Goal: Transaction & Acquisition: Purchase product/service

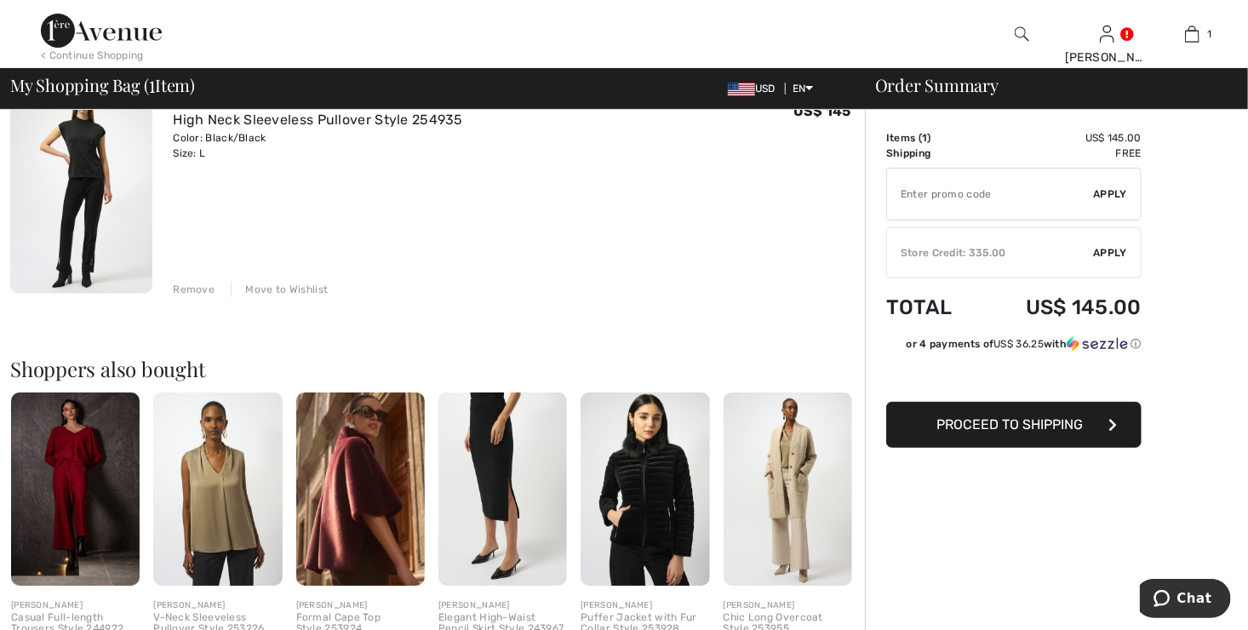
scroll to position [170, 0]
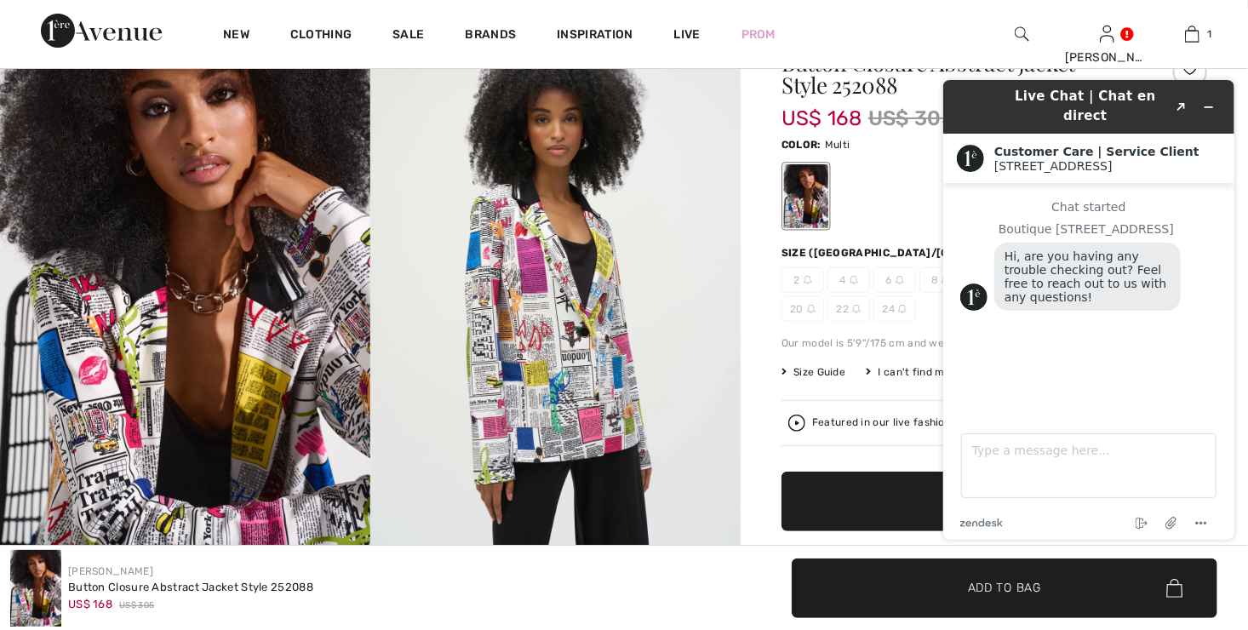
scroll to position [255, 0]
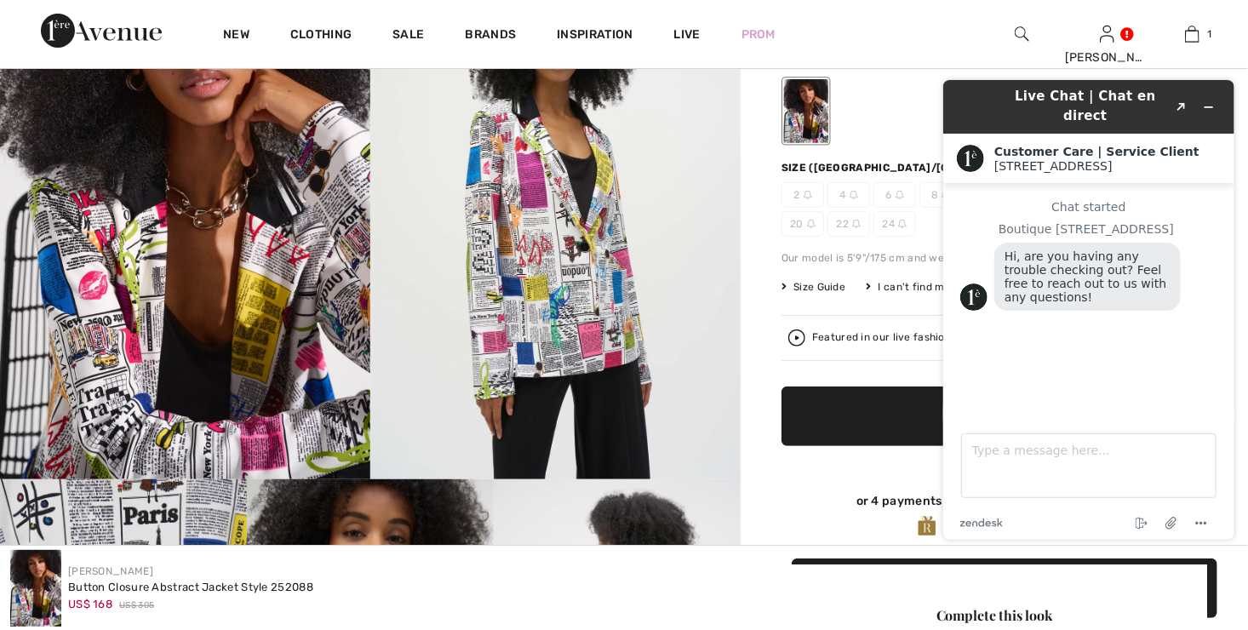
click at [1211, 100] on icon "Minimize widget" at bounding box center [1208, 106] width 12 height 12
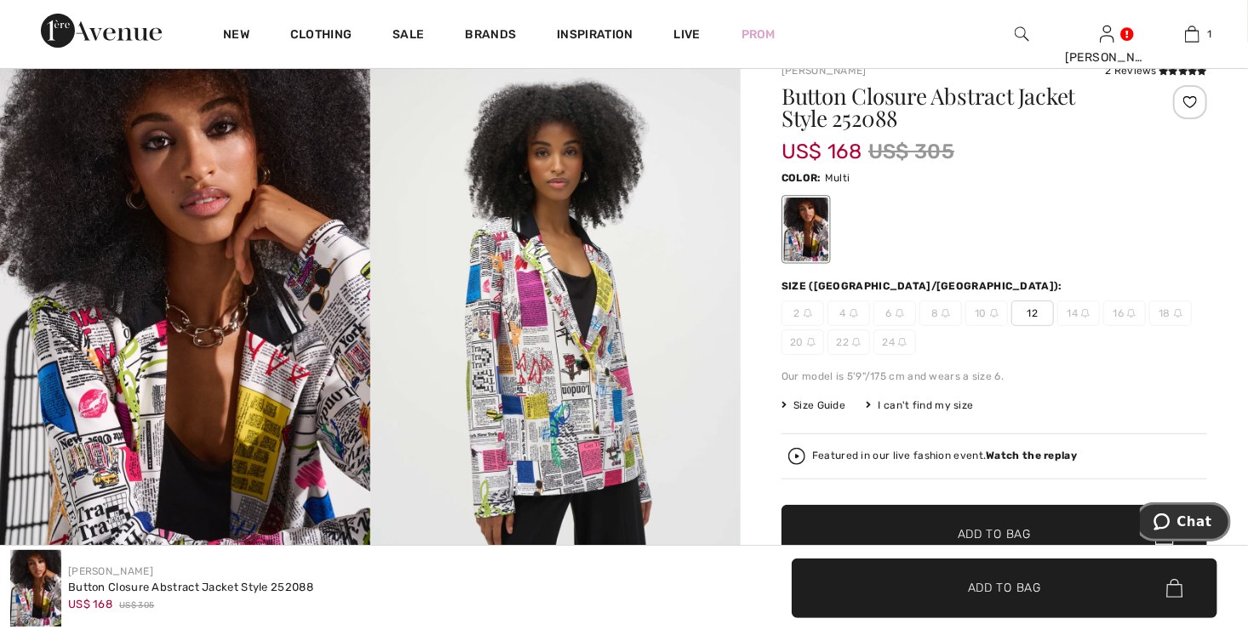
scroll to position [85, 0]
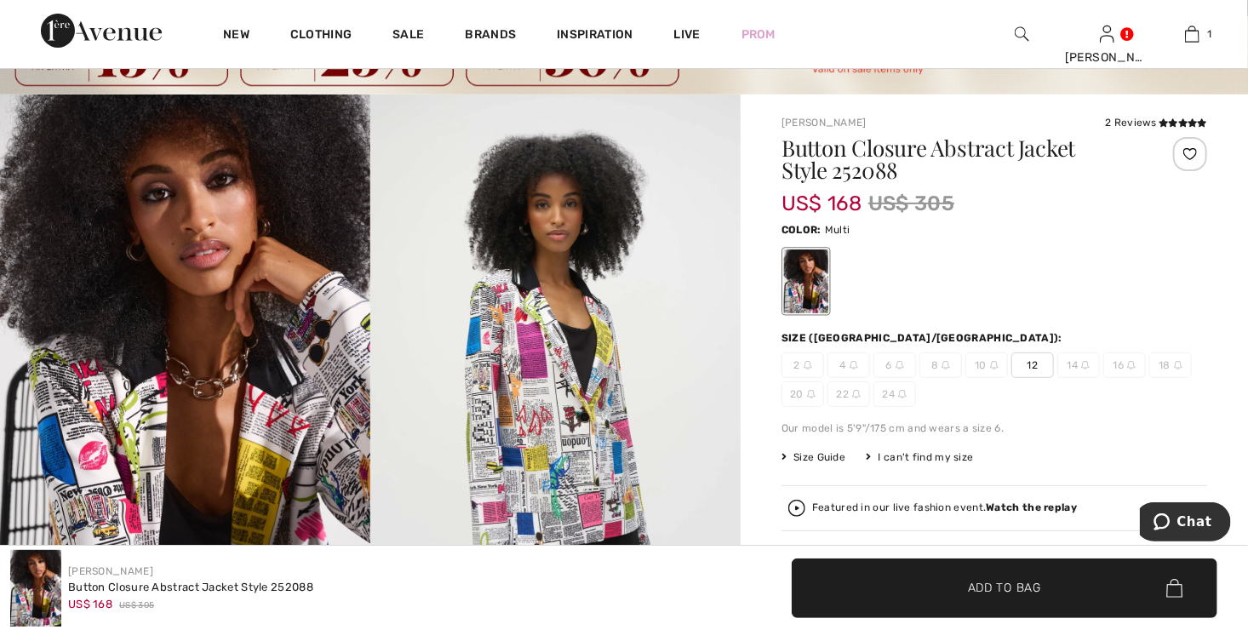
click at [1033, 365] on span "12" at bounding box center [1032, 365] width 43 height 26
click at [1004, 591] on span "Add to Bag" at bounding box center [1004, 588] width 73 height 18
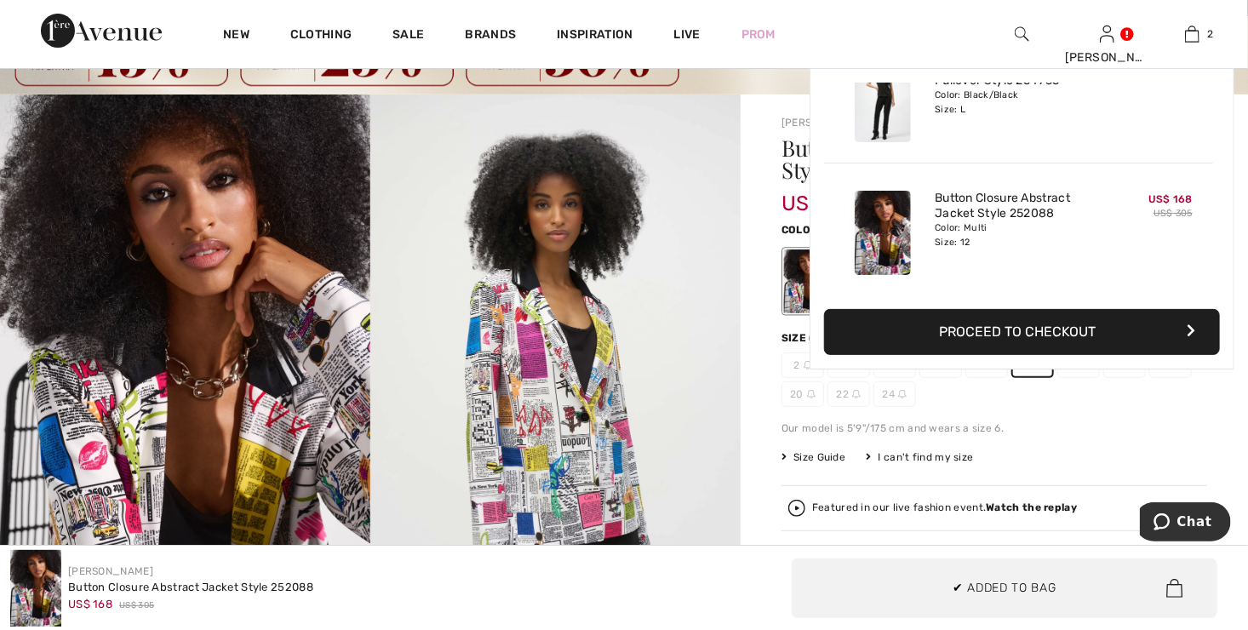
scroll to position [0, 0]
